Goal: Obtain resource: Download file/media

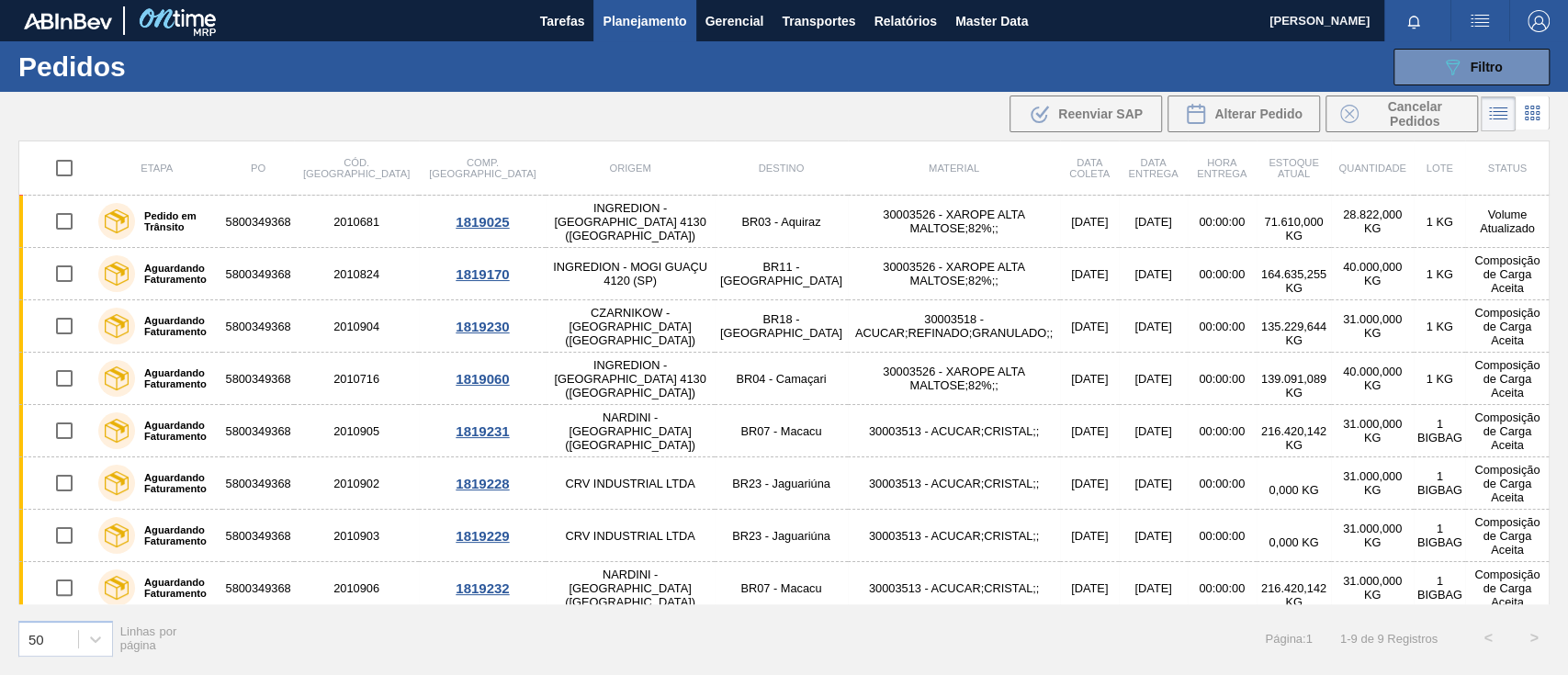
drag, startPoint x: 1434, startPoint y: 4, endPoint x: 972, endPoint y: 71, distance: 466.8
click at [972, 71] on div "089F7B8B-B2A5-4AFE-B5C0-19BA573D28AC Filtro Código Pedido Portal Códido PO SAP …" at bounding box center [923, 67] width 1271 height 55
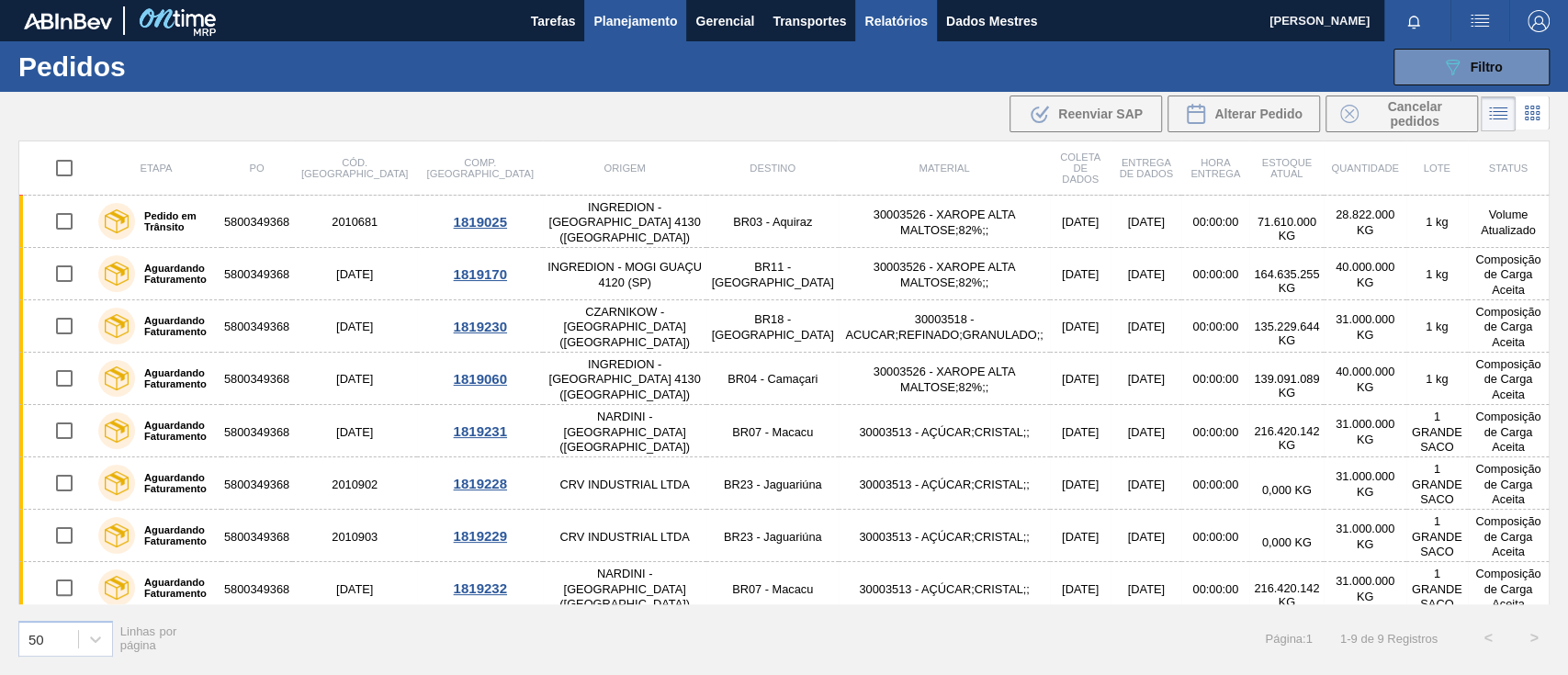
click at [879, 26] on font "Relatórios" at bounding box center [895, 21] width 62 height 15
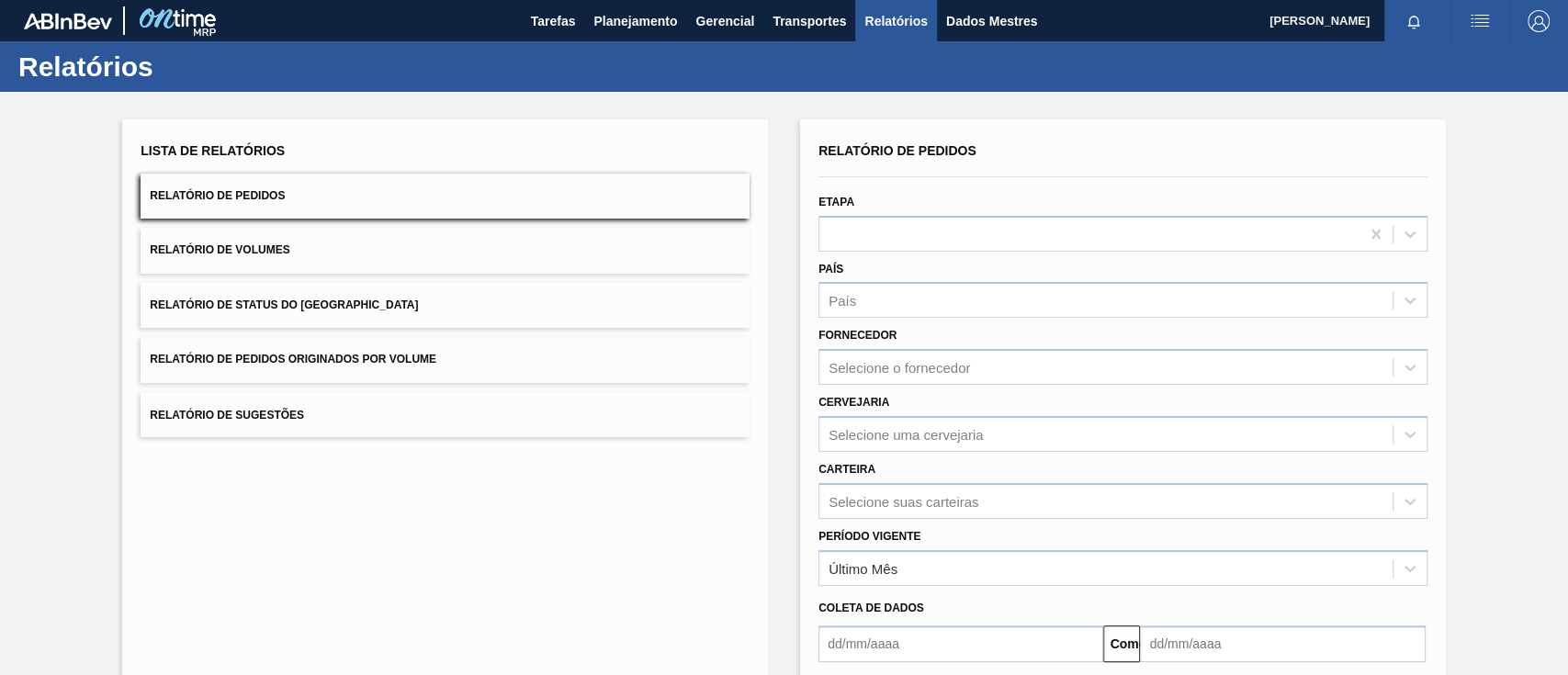
click at [412, 362] on font "Relatório de Pedidos Originados por Volume" at bounding box center [293, 359] width 287 height 13
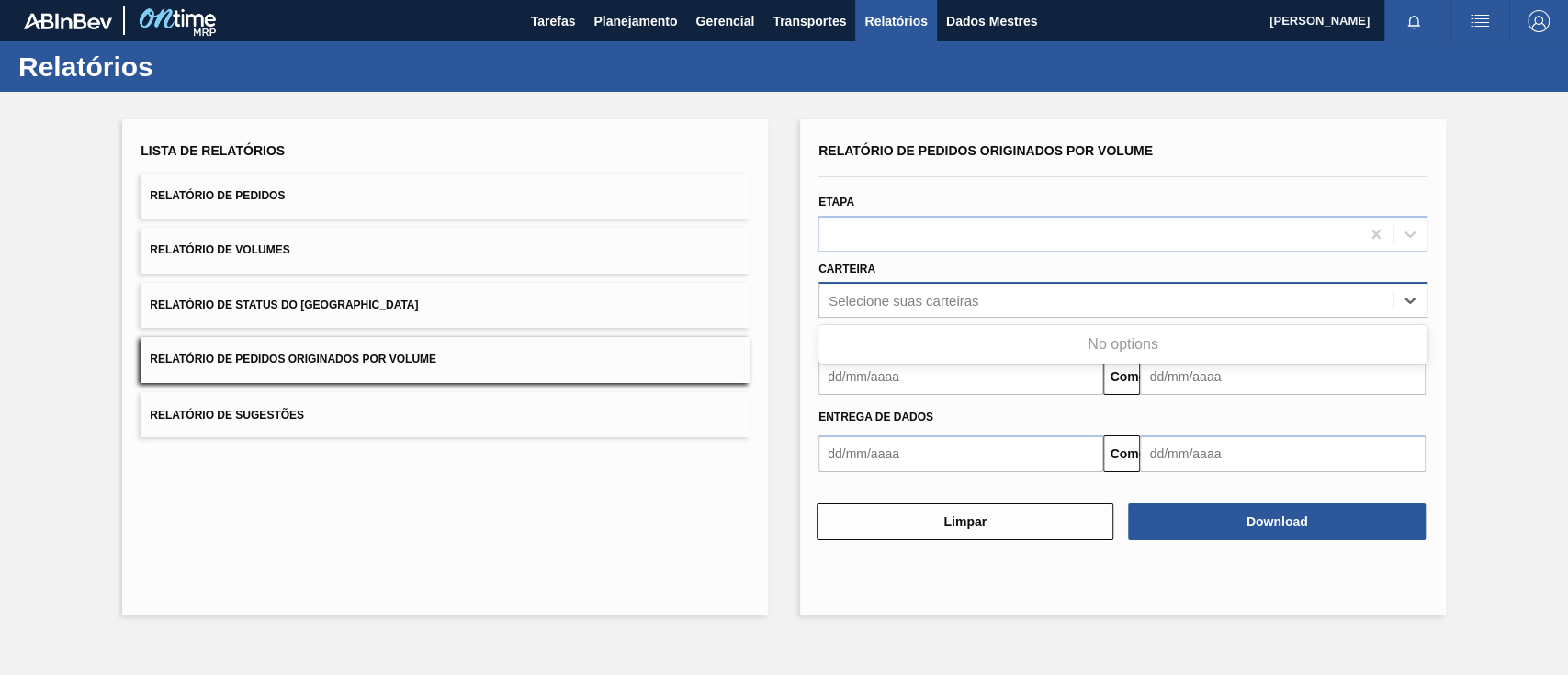
click at [869, 297] on font "Selecione suas carteiras" at bounding box center [903, 301] width 149 height 16
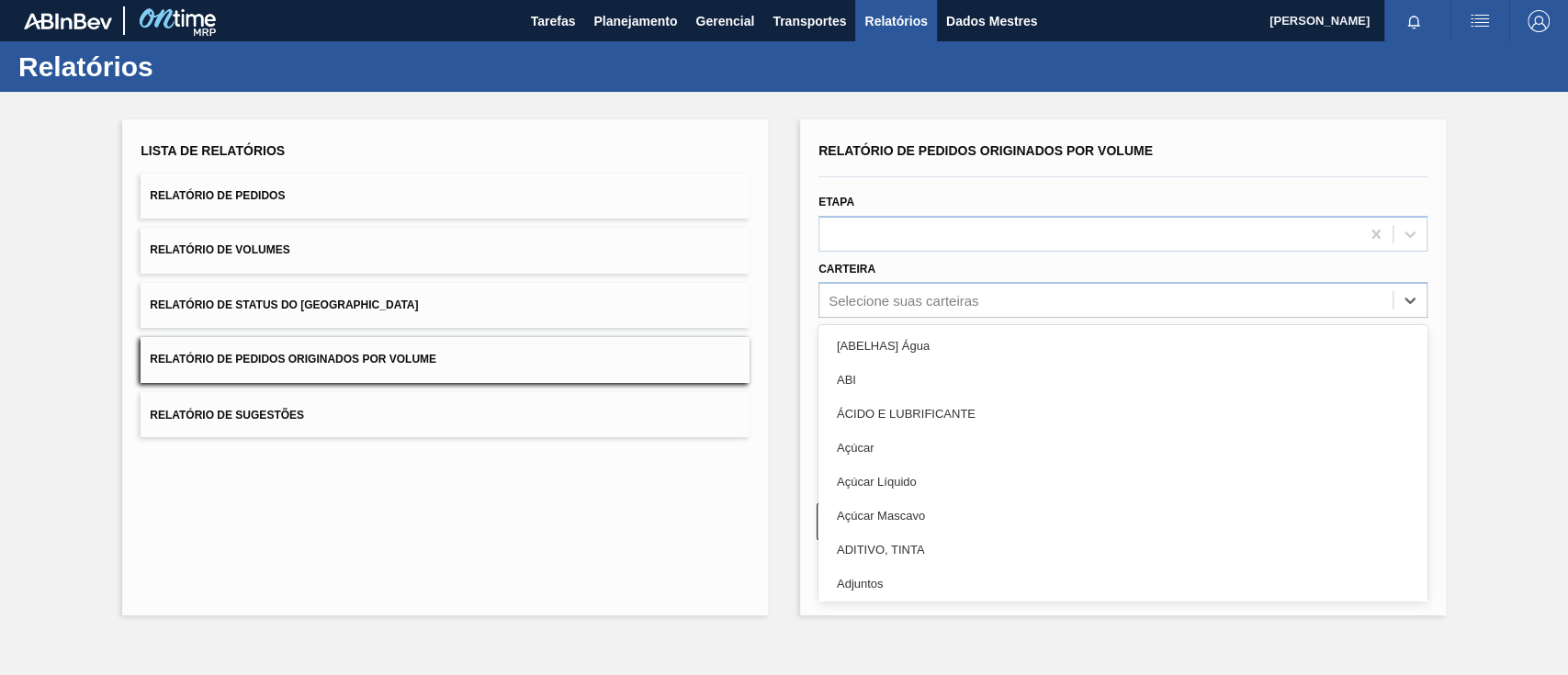
type input "f"
type input "a"
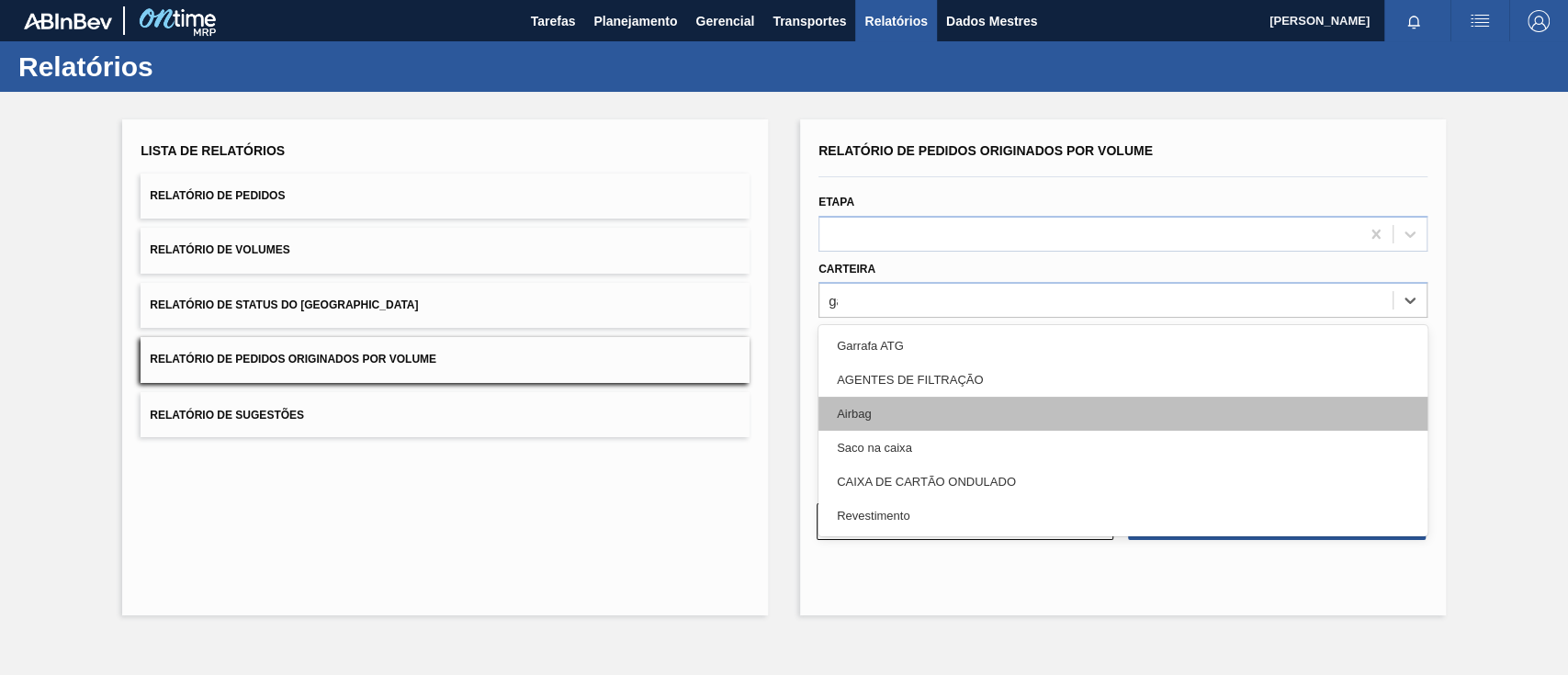
type input "ga"
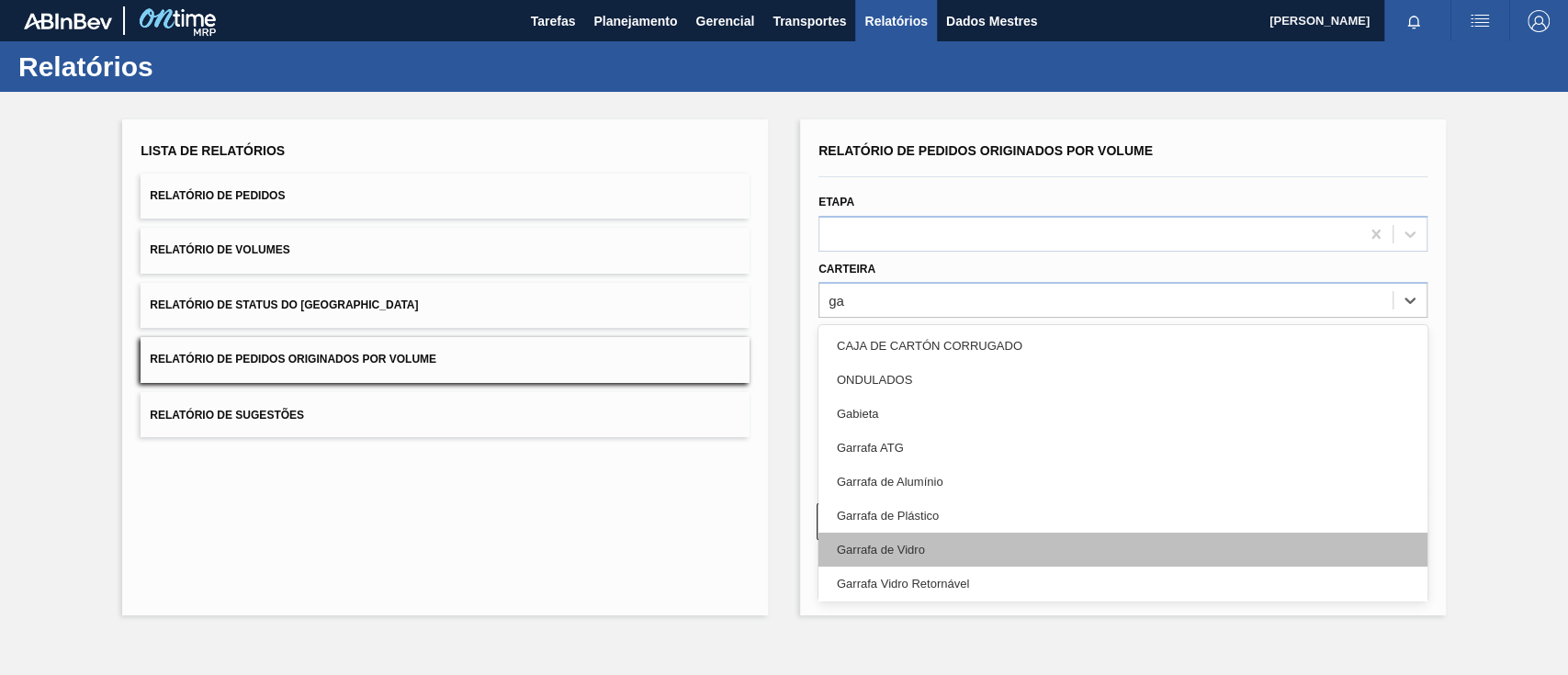
click at [898, 505] on font "Garrafa de Vidro" at bounding box center [880, 549] width 88 height 14
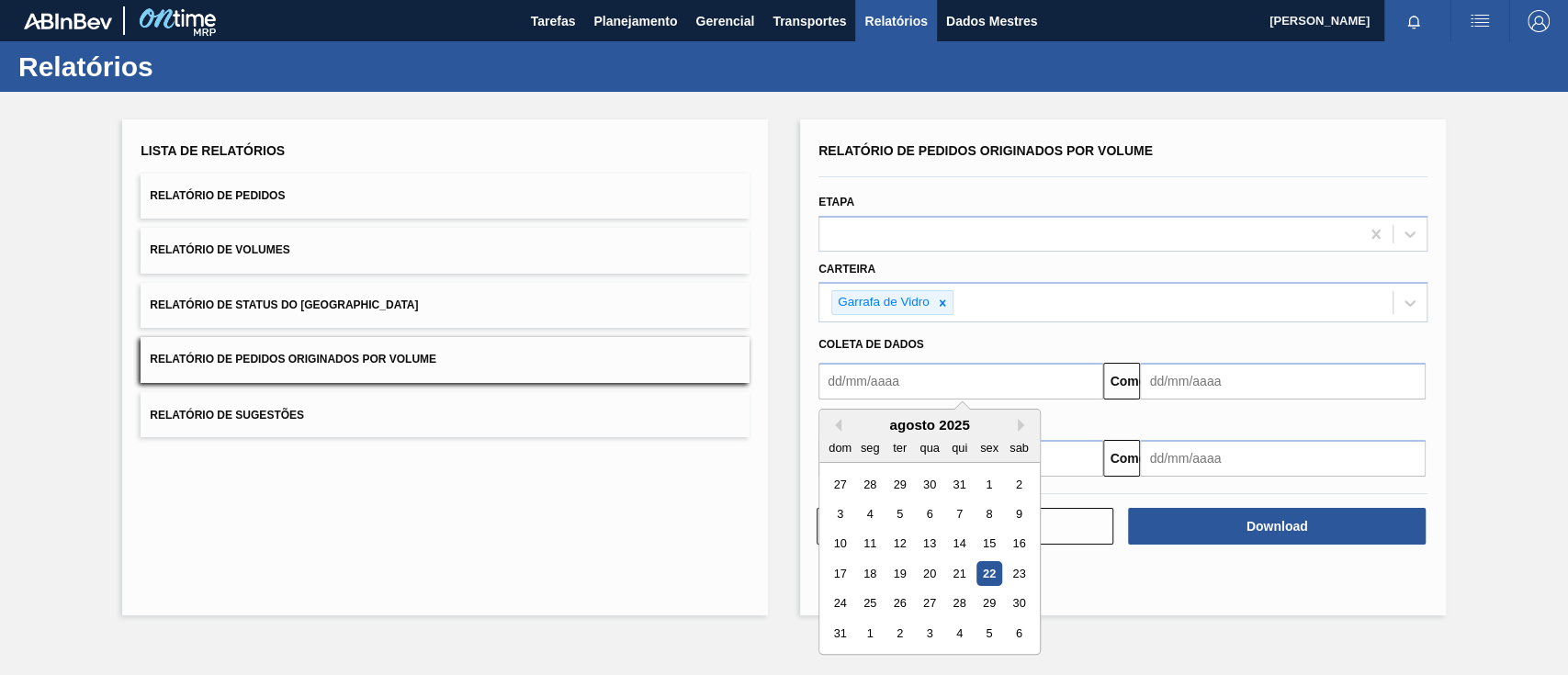
click at [931, 377] on input "text" at bounding box center [961, 381] width 285 height 37
click at [882, 392] on input "text" at bounding box center [961, 381] width 285 height 37
click at [982, 489] on div "1" at bounding box center [988, 484] width 25 height 25
type input "[DATE]"
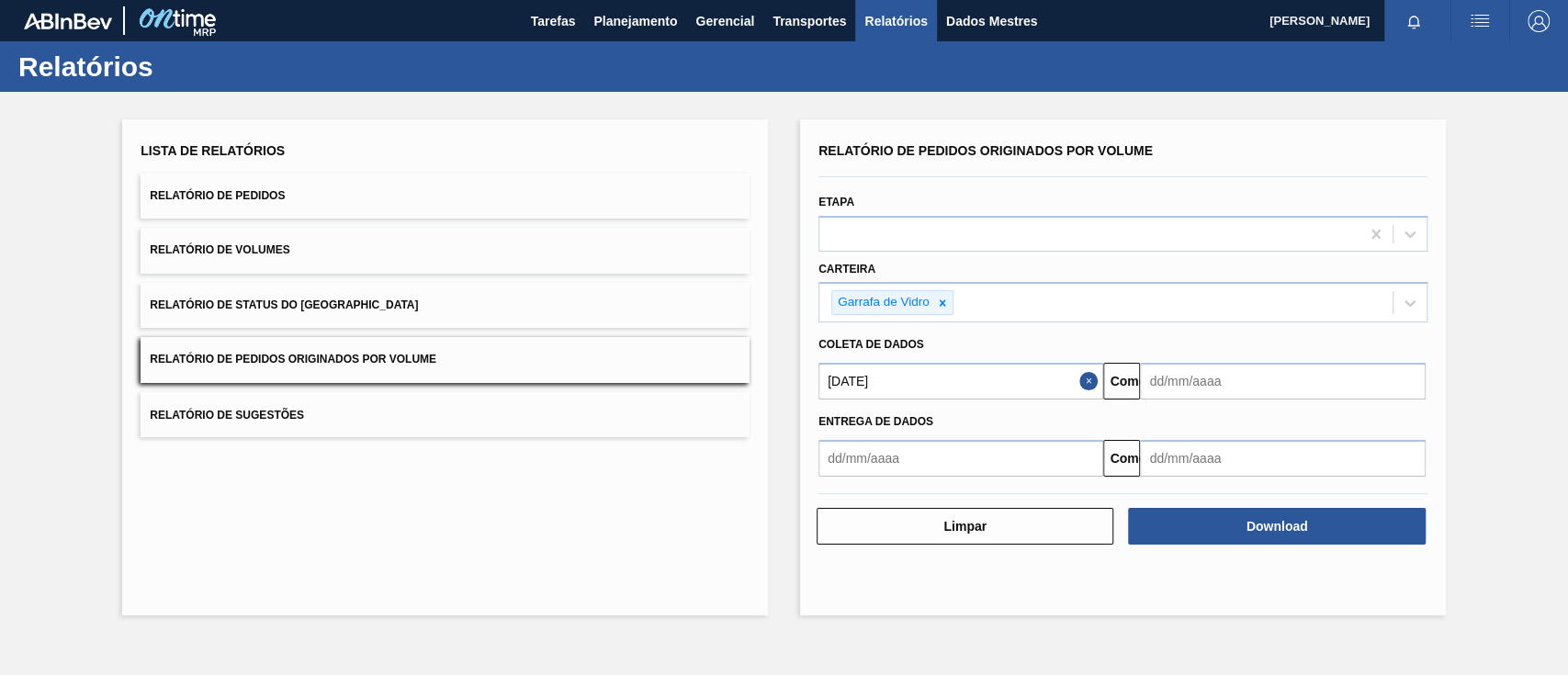
click at [1175, 372] on input "text" at bounding box center [1283, 381] width 285 height 37
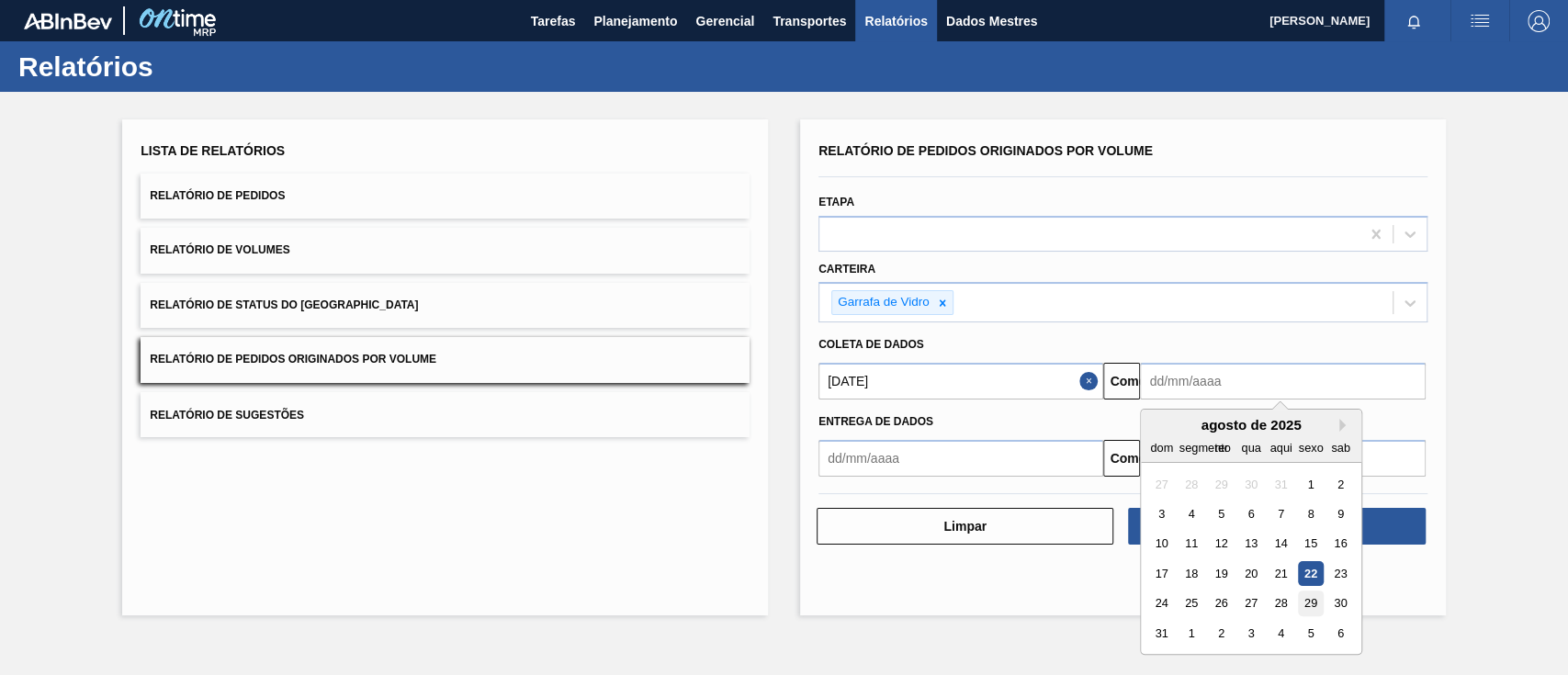
click at [1175, 505] on font "29" at bounding box center [1311, 604] width 13 height 14
type input "[DATE]"
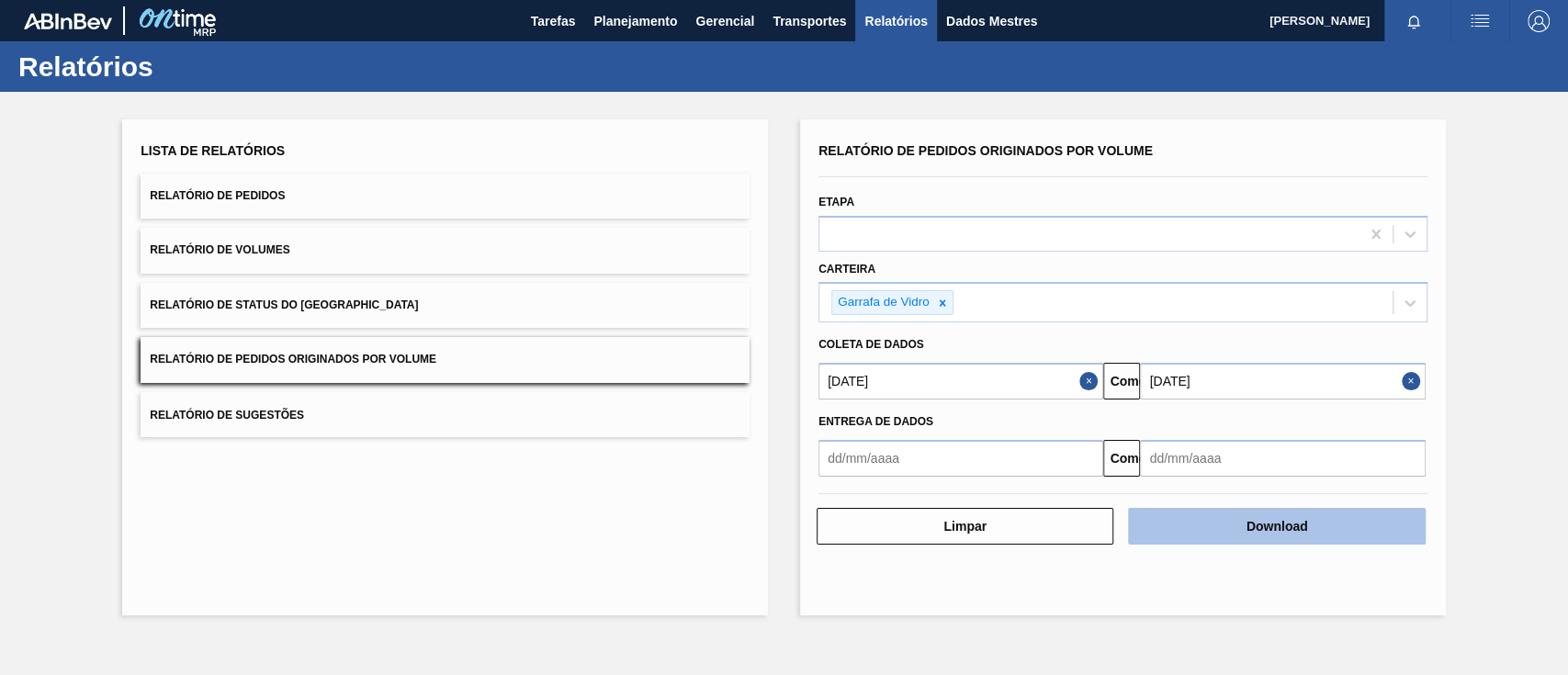
click at [1175, 505] on font "Download" at bounding box center [1277, 526] width 61 height 15
